Goal: Check status: Check status

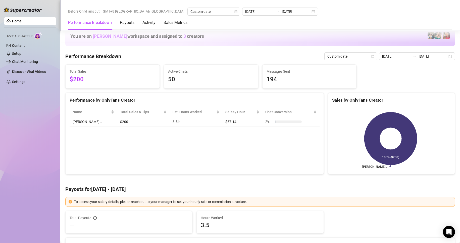
scroll to position [528, 0]
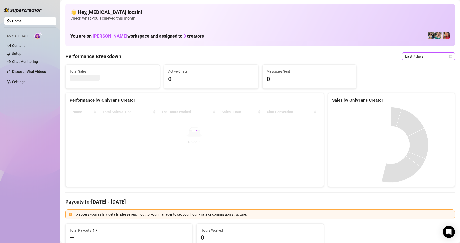
click at [432, 54] on span "Last 7 days" at bounding box center [428, 57] width 47 height 8
click at [424, 99] on div "Custom date" at bounding box center [424, 99] width 45 height 6
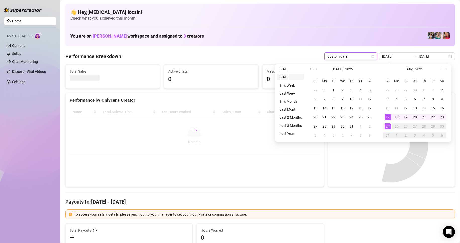
type input "[DATE]"
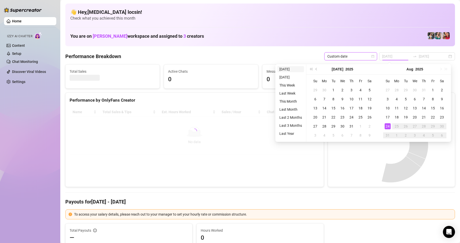
click at [287, 69] on li "[DATE]" at bounding box center [291, 69] width 27 height 6
type input "[DATE]"
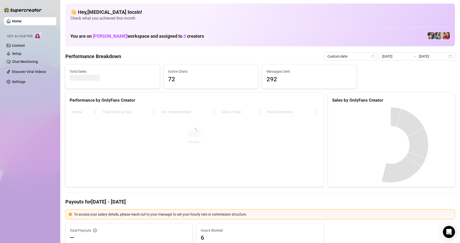
click at [265, 56] on div "Performance Breakdown Custom date 2025-08-24 2025-08-24" at bounding box center [260, 56] width 390 height 8
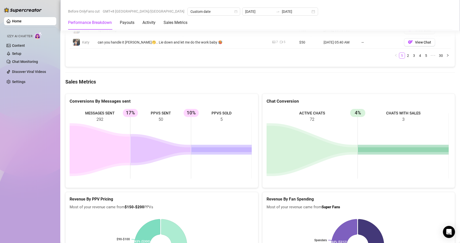
scroll to position [628, 0]
